Goal: Task Accomplishment & Management: Manage account settings

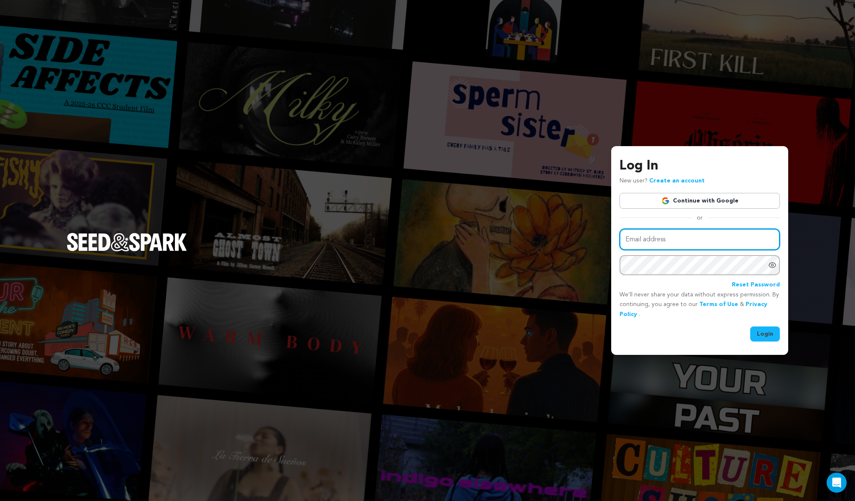
type input "945productionsllc@gmail.com"
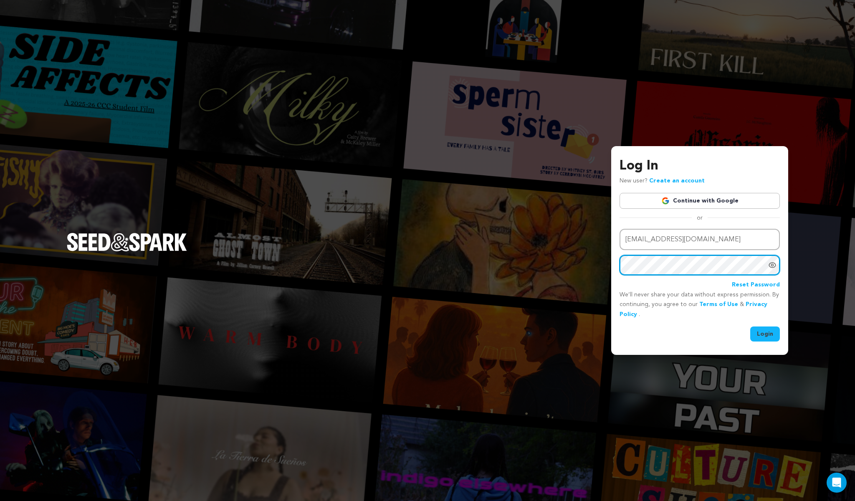
click at [766, 333] on button "Login" at bounding box center [766, 334] width 30 height 15
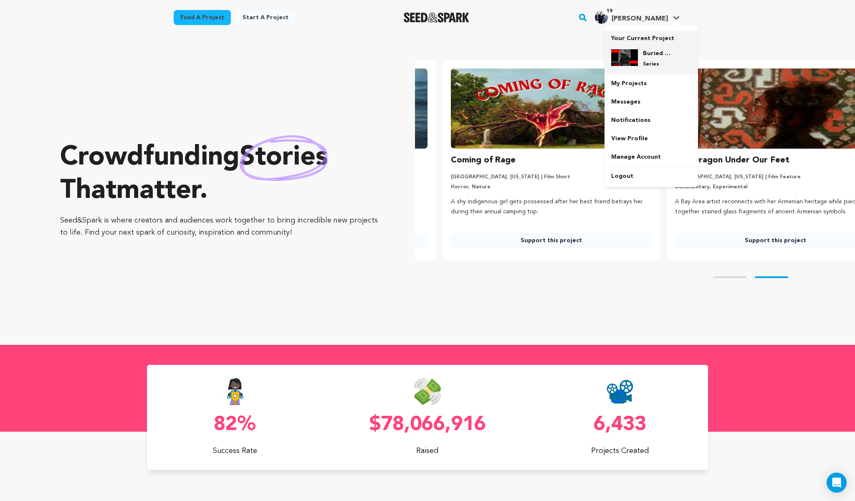
scroll to position [0, 231]
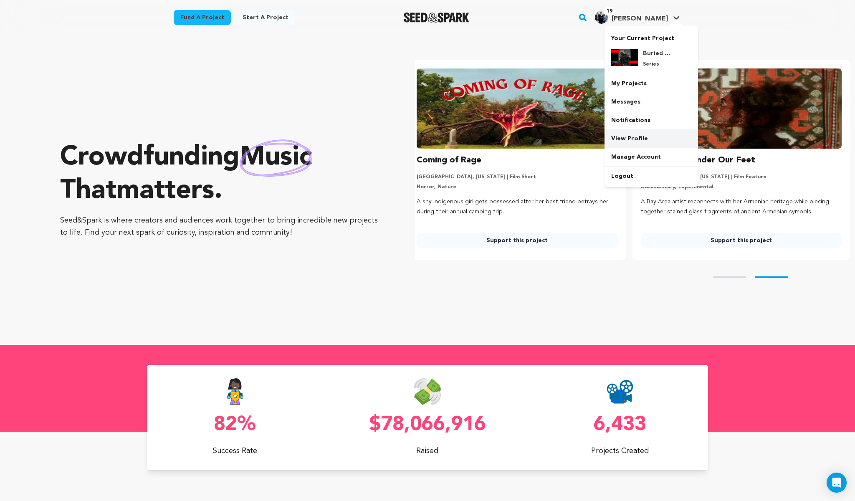
click at [625, 140] on link "View Profile" at bounding box center [652, 138] width 94 height 18
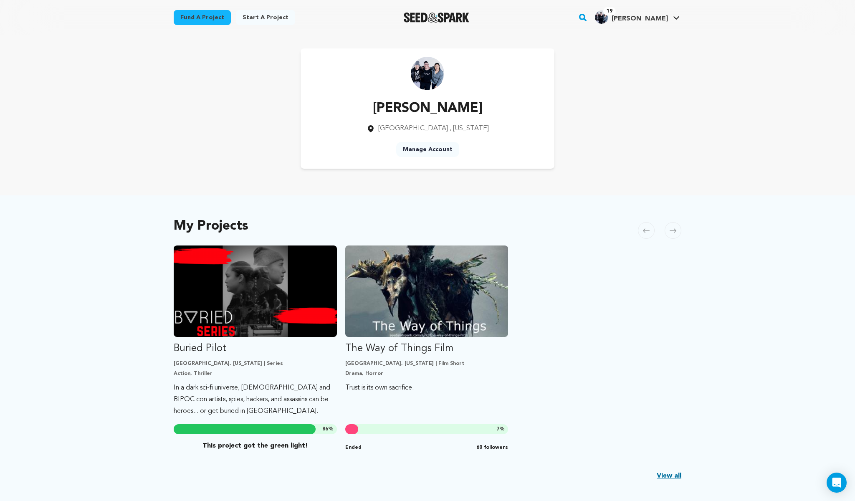
click at [442, 150] on link "Manage Account" at bounding box center [427, 149] width 63 height 15
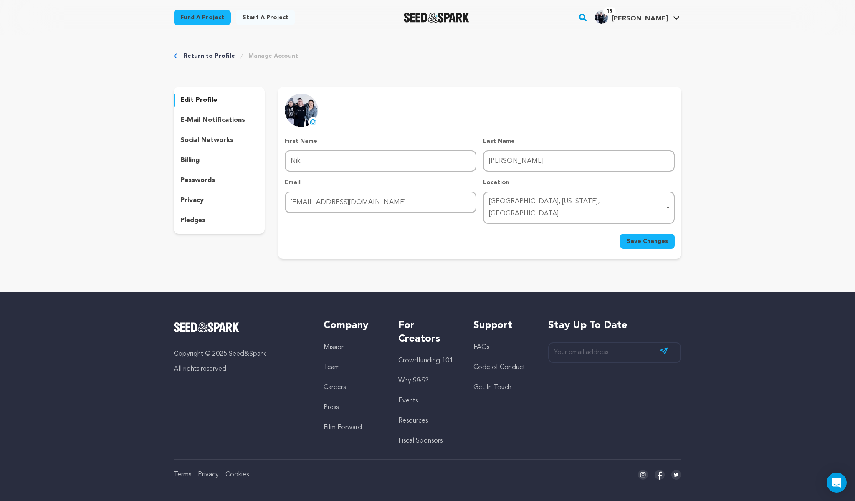
click at [487, 384] on link "Get In Touch" at bounding box center [493, 387] width 38 height 7
